Goal: Task Accomplishment & Management: Manage account settings

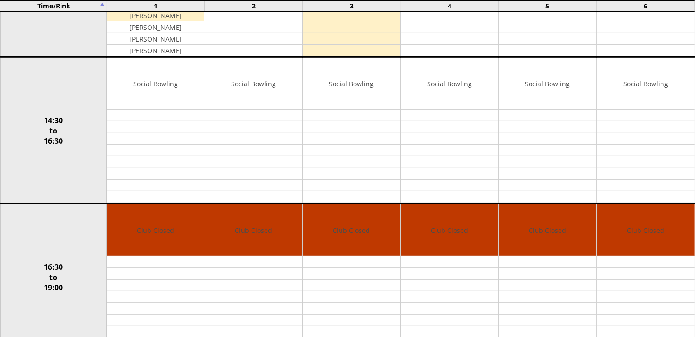
scroll to position [362, 0]
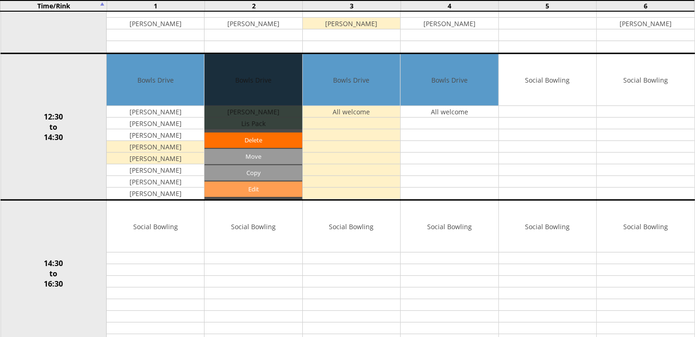
click at [261, 190] on link "Edit" at bounding box center [253, 188] width 97 height 15
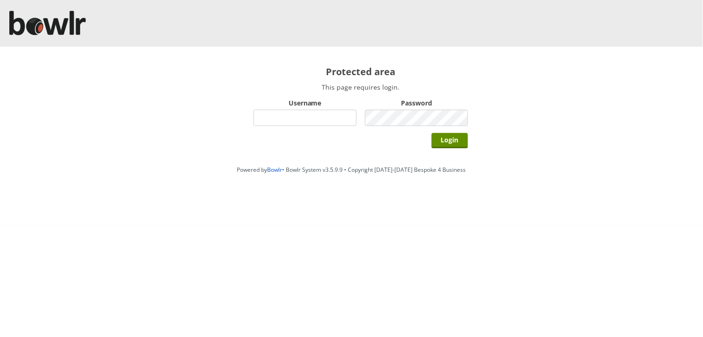
click at [300, 113] on input "Username" at bounding box center [305, 118] width 103 height 16
type input "Director"
click at [432, 133] on input "Login" at bounding box center [450, 140] width 36 height 15
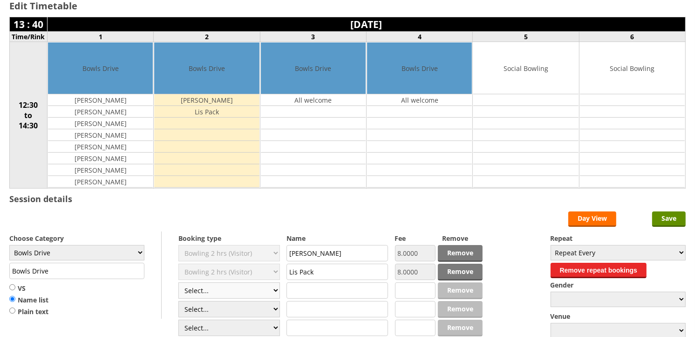
scroll to position [103, 0]
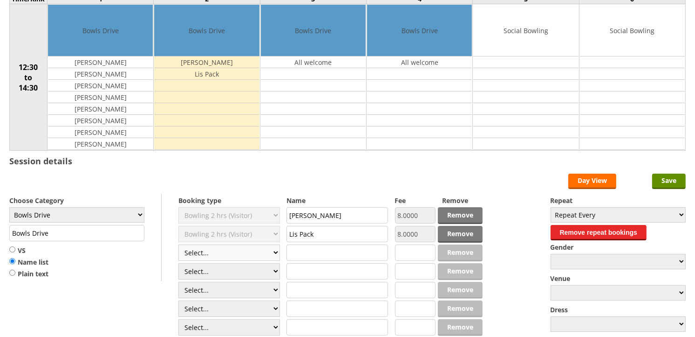
click at [275, 255] on select "Select... Club Competition (Member) Club Competition (Visitor) National (Member…" at bounding box center [230, 252] width 102 height 16
select select "1_50"
click at [179, 245] on select "Select... Club Competition (Member) Club Competition (Visitor) National (Member…" at bounding box center [230, 252] width 102 height 16
type input "5.0000"
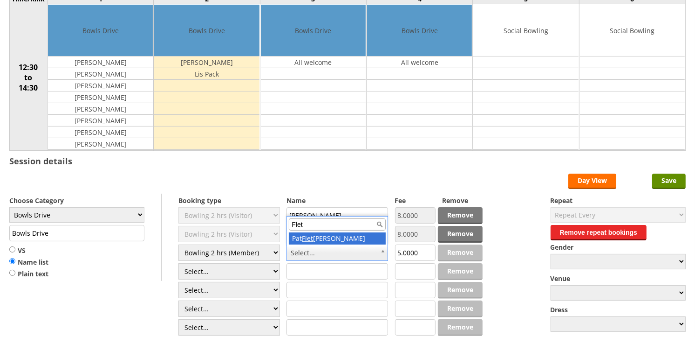
type input "Flet"
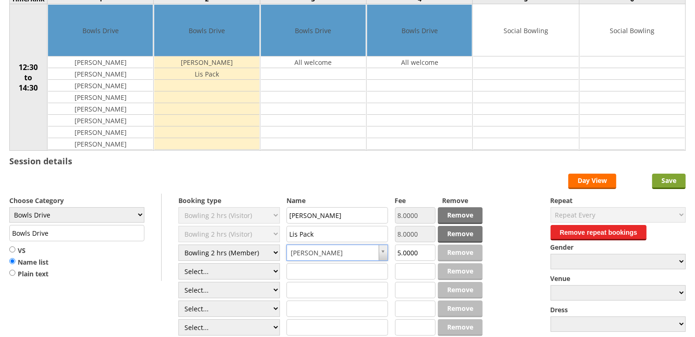
click at [673, 178] on input "Save" at bounding box center [670, 180] width 34 height 15
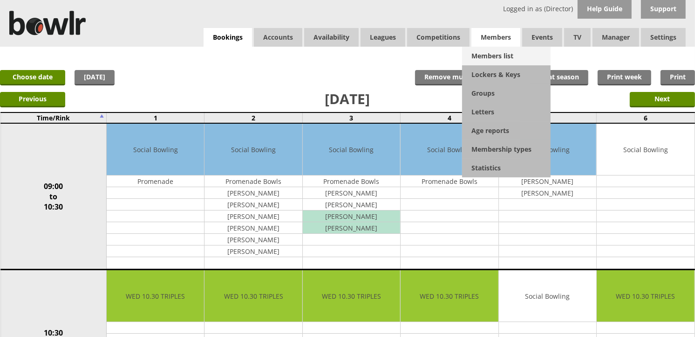
click at [492, 59] on link "Members list" at bounding box center [506, 56] width 89 height 19
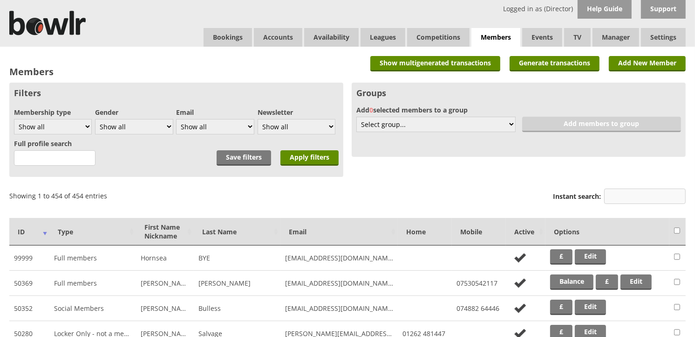
click at [622, 193] on input "Instant search:" at bounding box center [646, 195] width 82 height 15
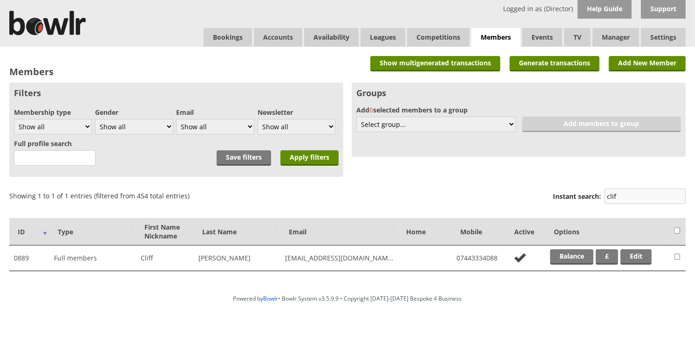
type input "cliff"
